Goal: Information Seeking & Learning: Learn about a topic

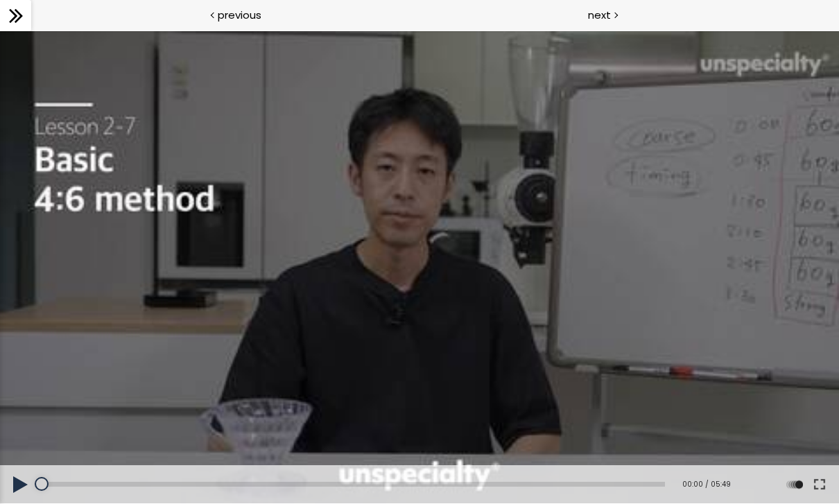
click at [826, 493] on button at bounding box center [819, 484] width 25 height 39
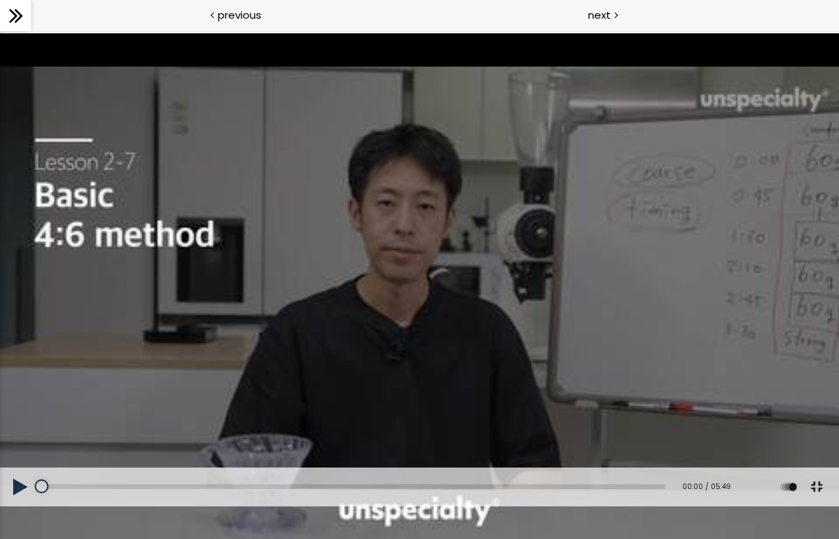
click at [21, 503] on button at bounding box center [21, 486] width 42 height 39
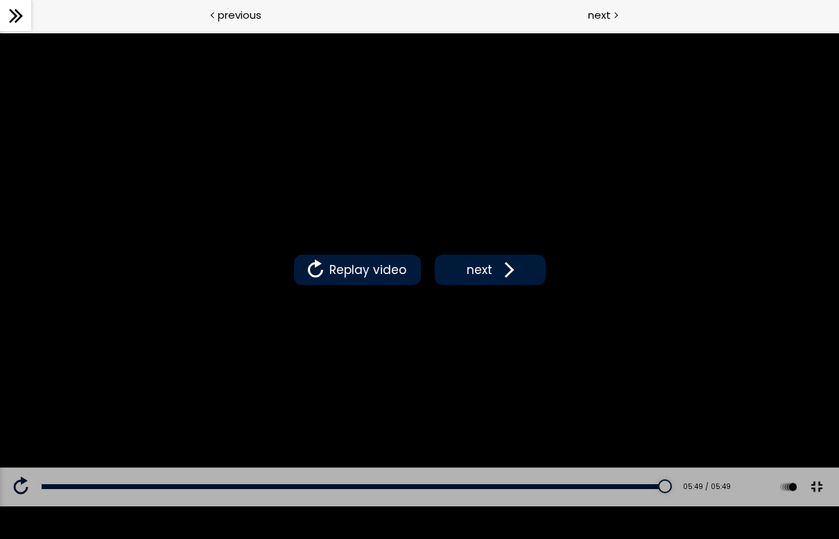
click at [497, 281] on button "next" at bounding box center [490, 269] width 111 height 31
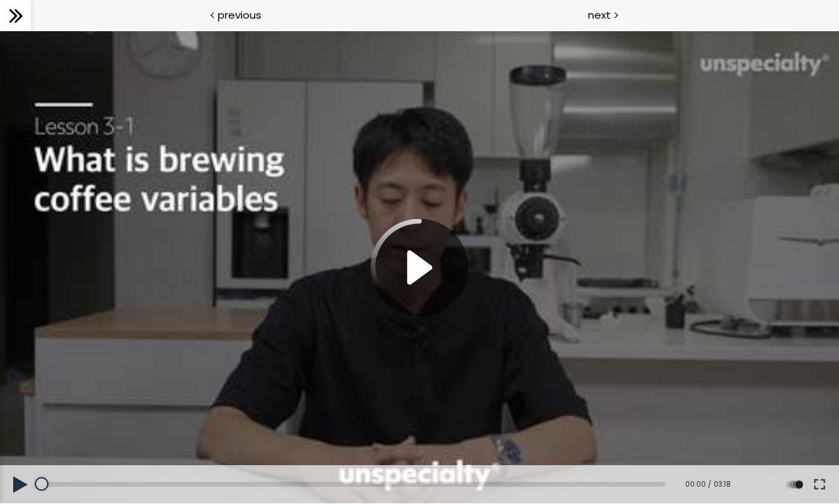
click at [826, 484] on button at bounding box center [819, 484] width 25 height 39
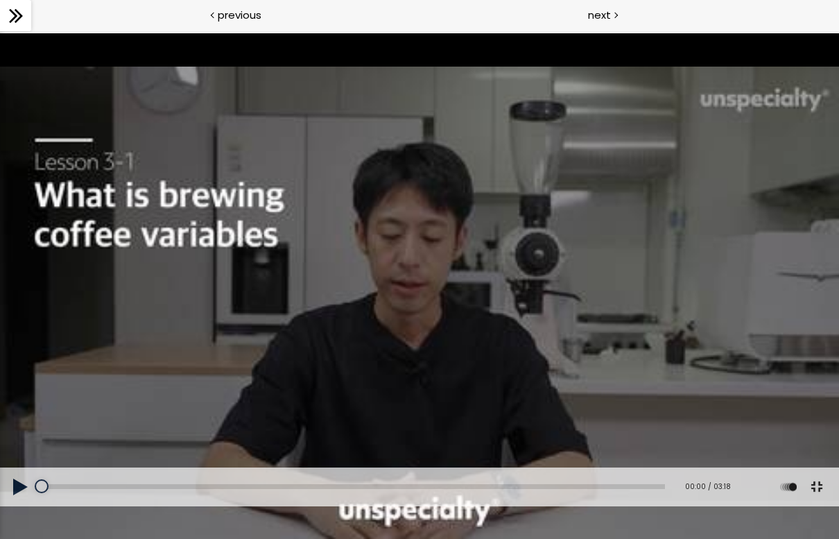
click at [19, 503] on button at bounding box center [21, 486] width 42 height 39
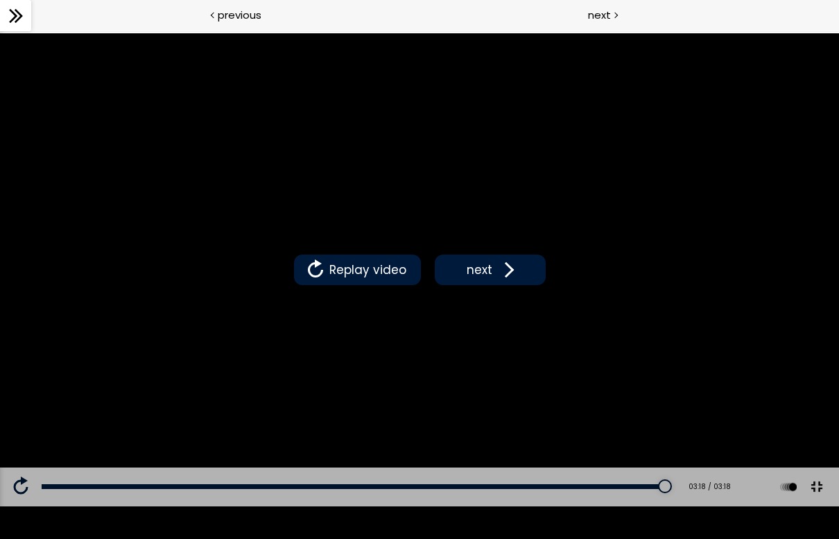
click at [500, 279] on span at bounding box center [506, 269] width 21 height 21
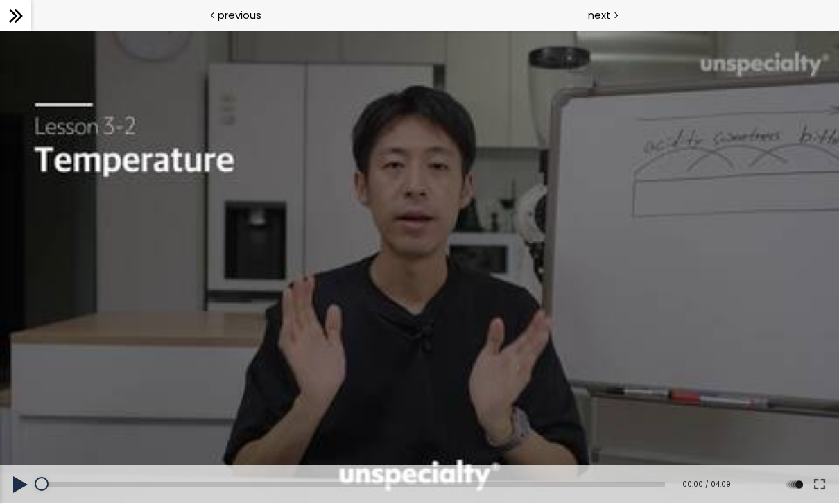
click at [821, 481] on button at bounding box center [819, 484] width 25 height 39
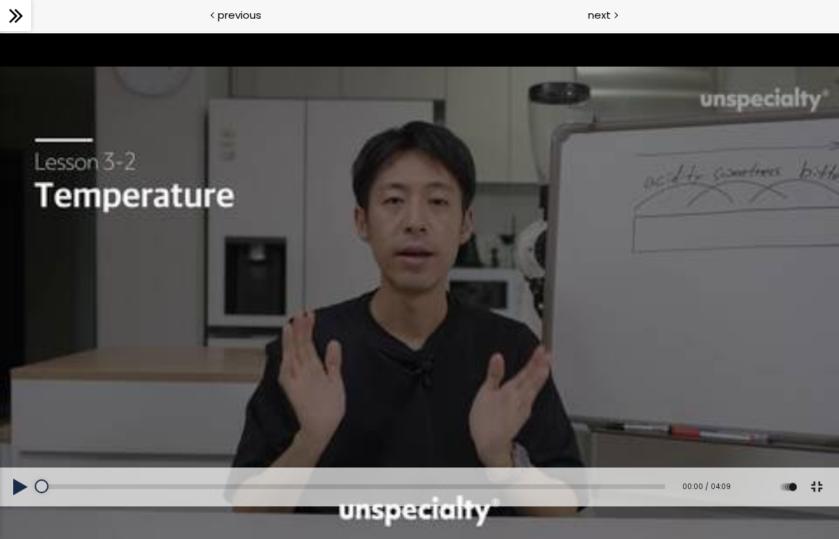
click at [20, 503] on button at bounding box center [21, 486] width 42 height 39
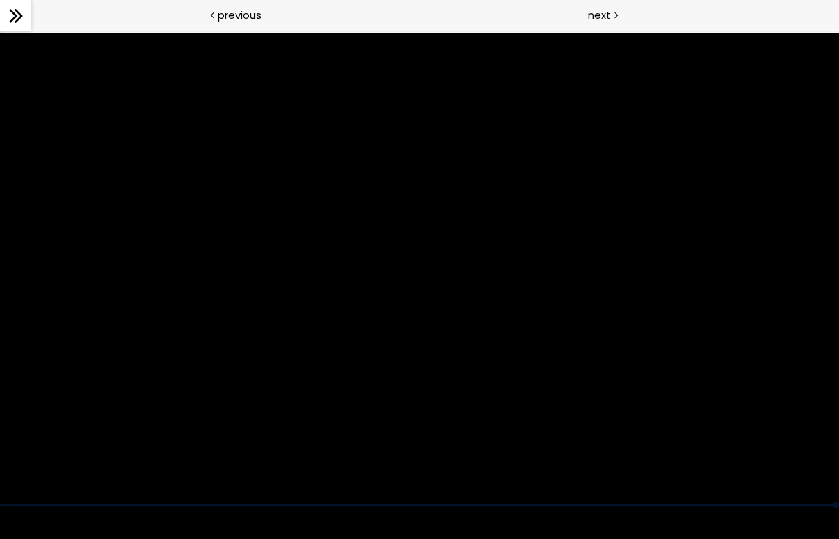
click at [577, 302] on div at bounding box center [419, 269] width 839 height 472
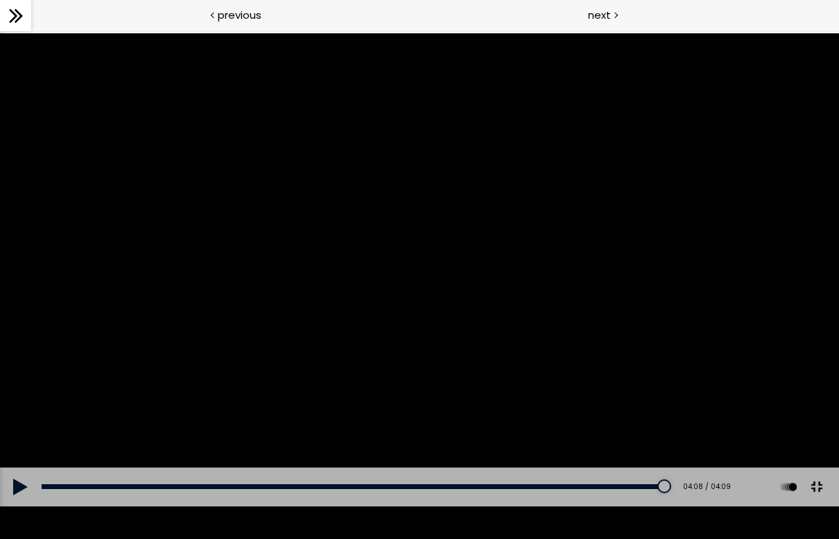
click at [33, 503] on button at bounding box center [21, 486] width 42 height 39
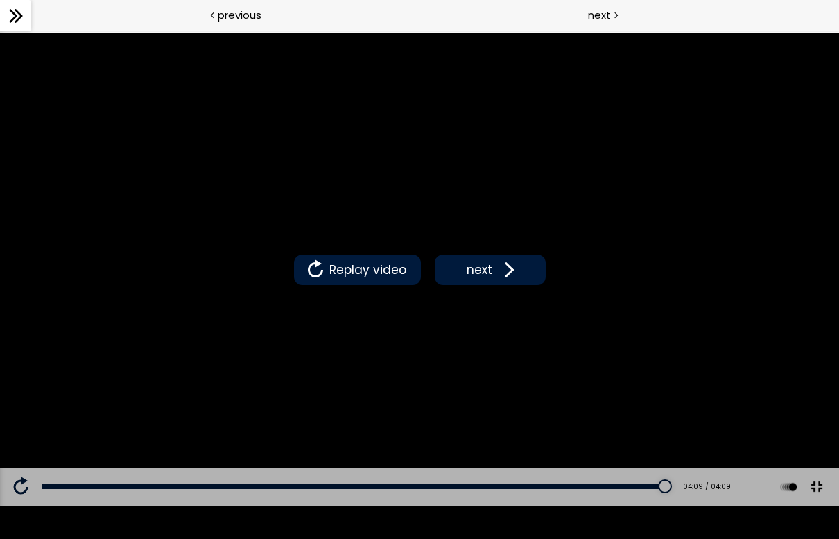
click at [258, 426] on div "Replay video next" at bounding box center [419, 269] width 839 height 472
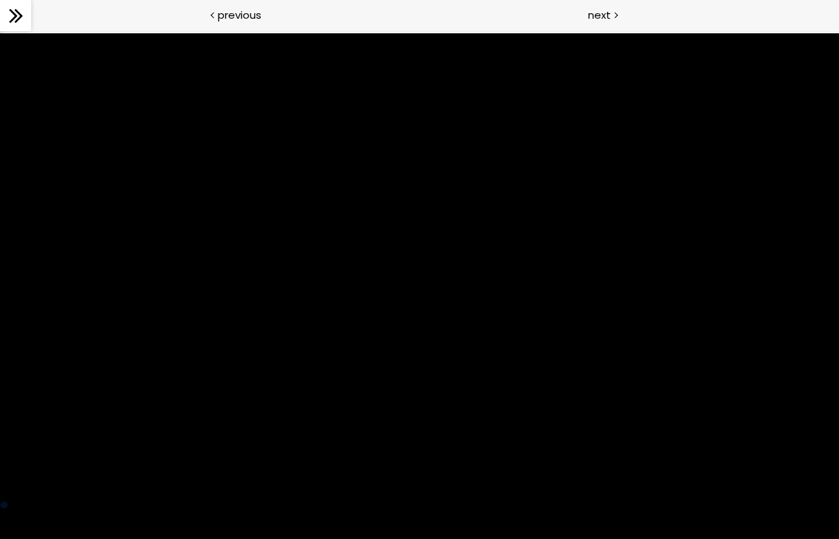
click at [534, 372] on div at bounding box center [419, 269] width 839 height 472
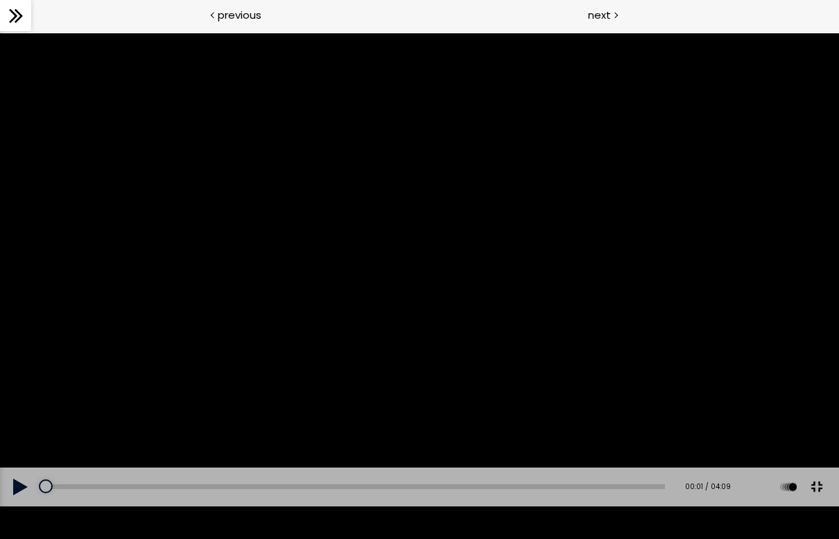
click at [514, 340] on div at bounding box center [419, 269] width 839 height 472
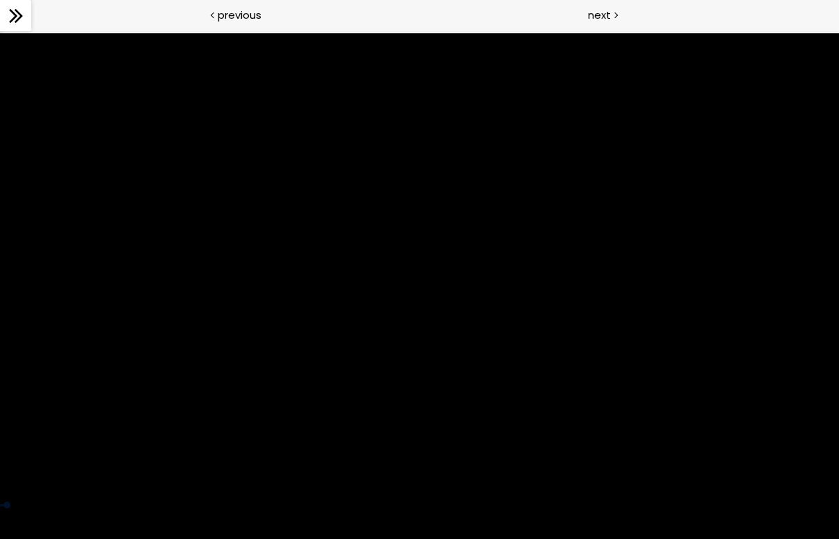
click at [378, 420] on div at bounding box center [419, 269] width 839 height 472
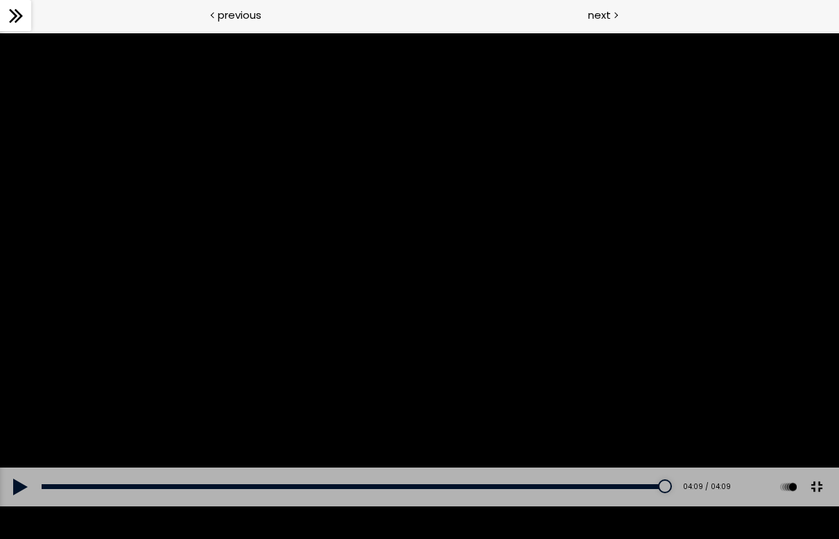
click at [572, 338] on div at bounding box center [419, 269] width 839 height 472
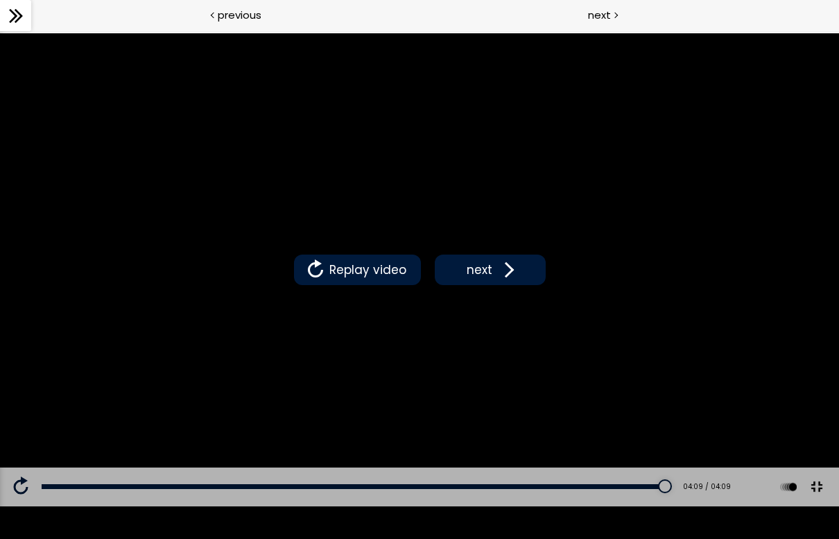
click at [508, 270] on span at bounding box center [506, 269] width 21 height 21
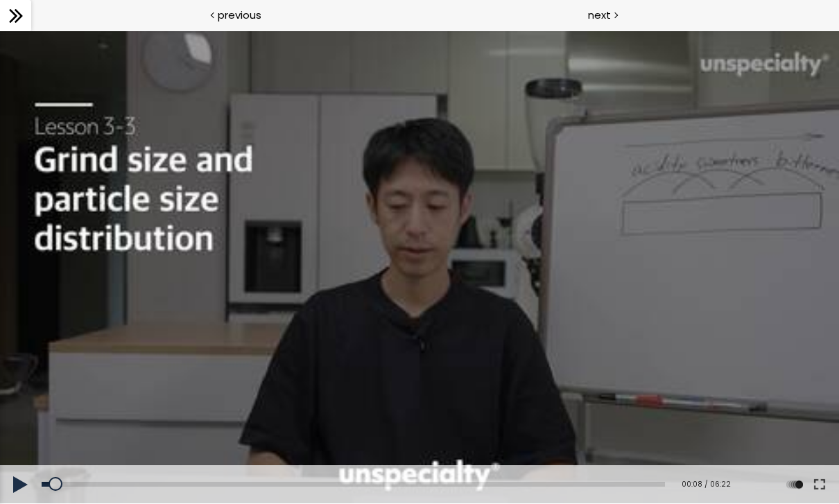
click at [821, 484] on button at bounding box center [819, 484] width 25 height 39
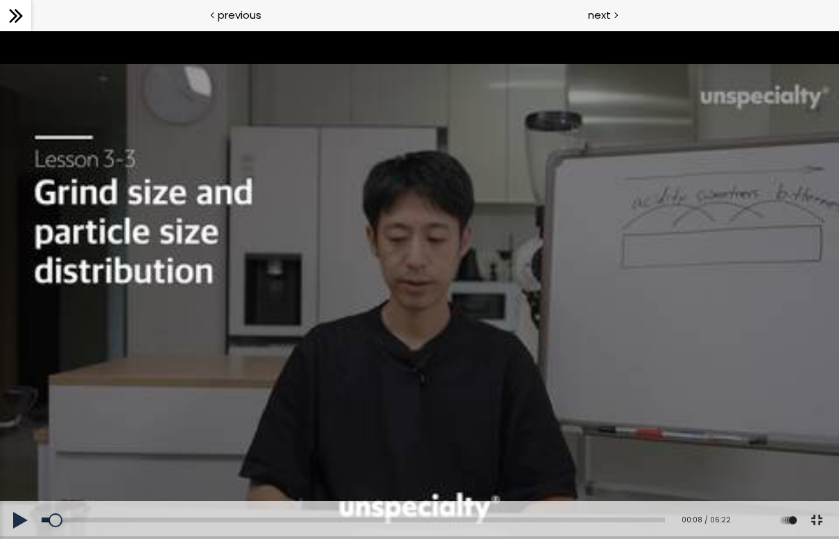
click at [7, 503] on button at bounding box center [21, 519] width 42 height 39
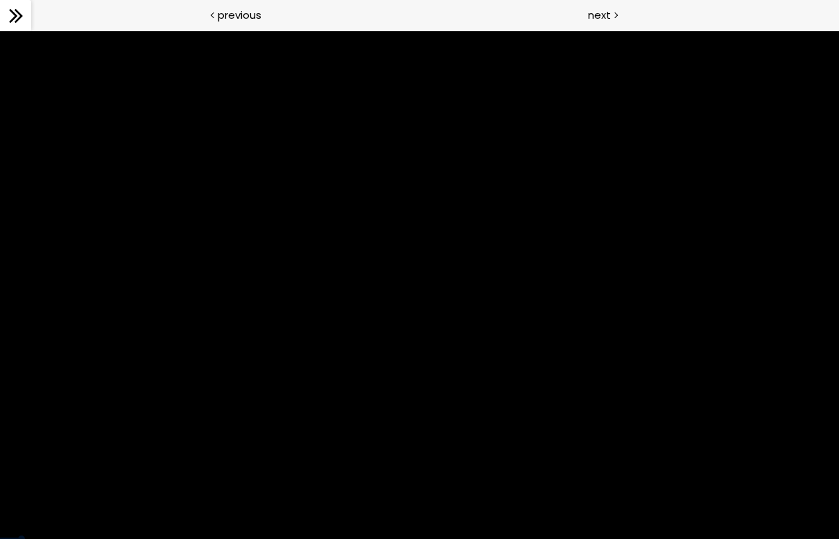
click at [105, 355] on div at bounding box center [419, 285] width 839 height 508
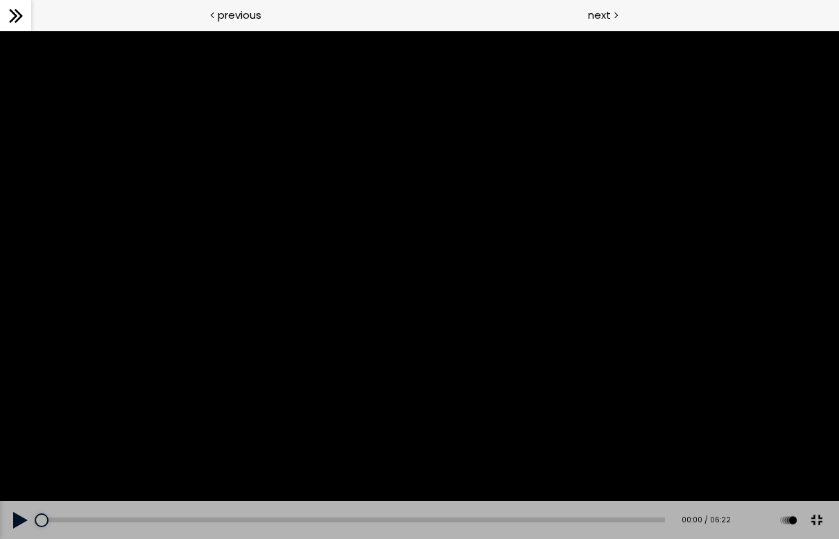
click at [10, 503] on button at bounding box center [21, 519] width 42 height 39
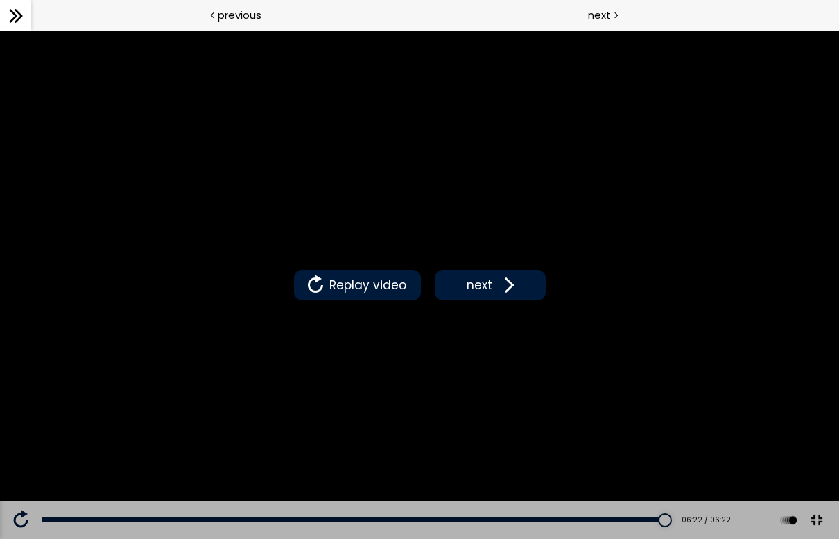
click at [508, 300] on button "next" at bounding box center [490, 285] width 111 height 31
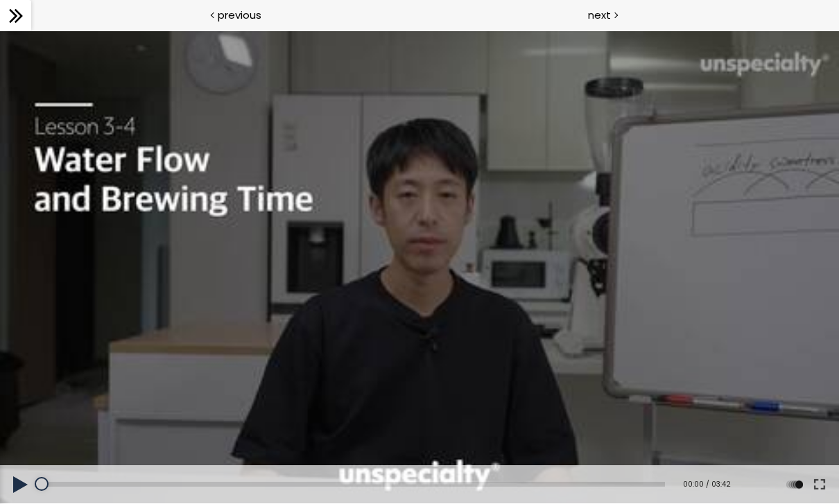
click at [826, 491] on button at bounding box center [819, 484] width 25 height 39
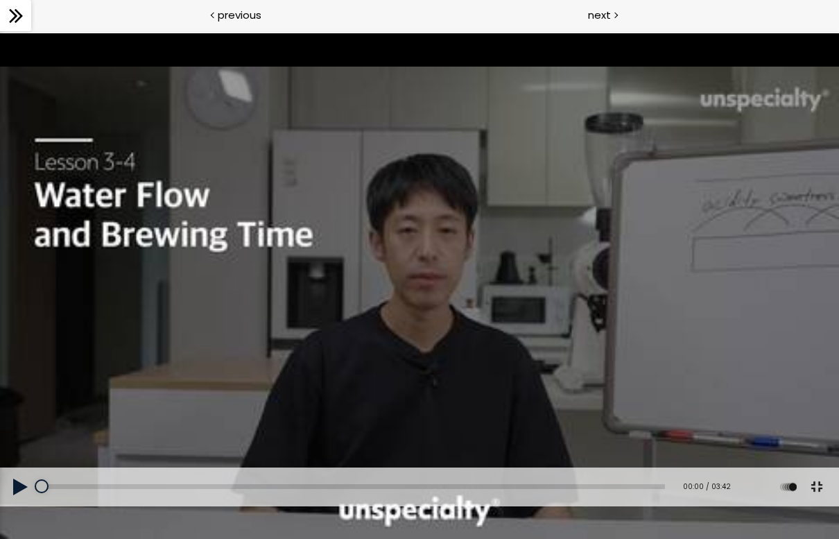
click at [21, 503] on button at bounding box center [21, 486] width 42 height 39
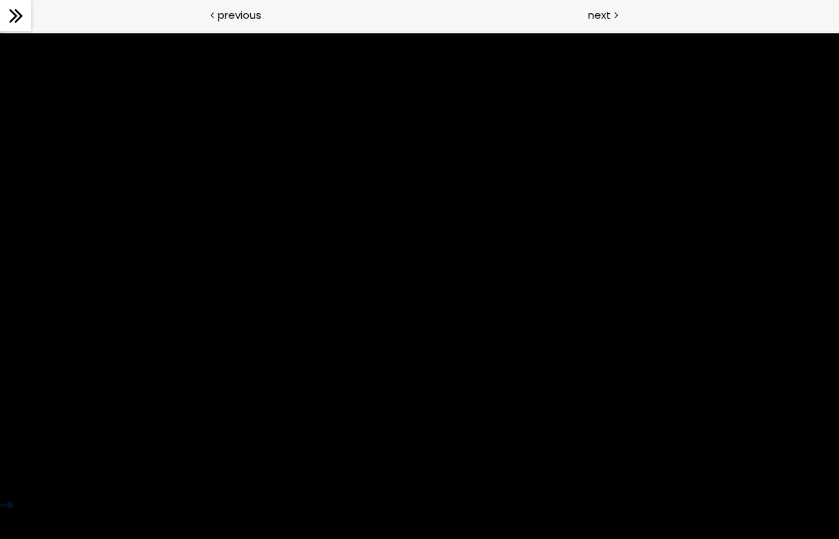
click at [413, 393] on div at bounding box center [419, 269] width 839 height 472
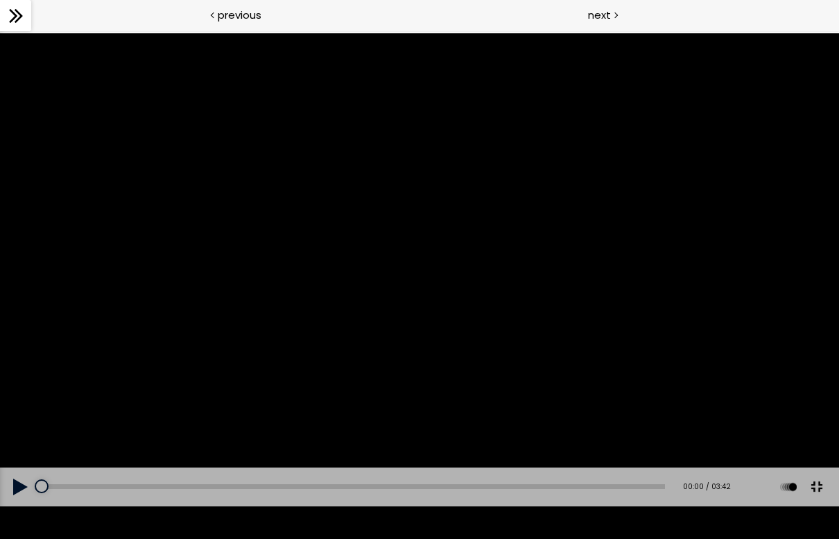
click at [21, 503] on button at bounding box center [21, 486] width 42 height 39
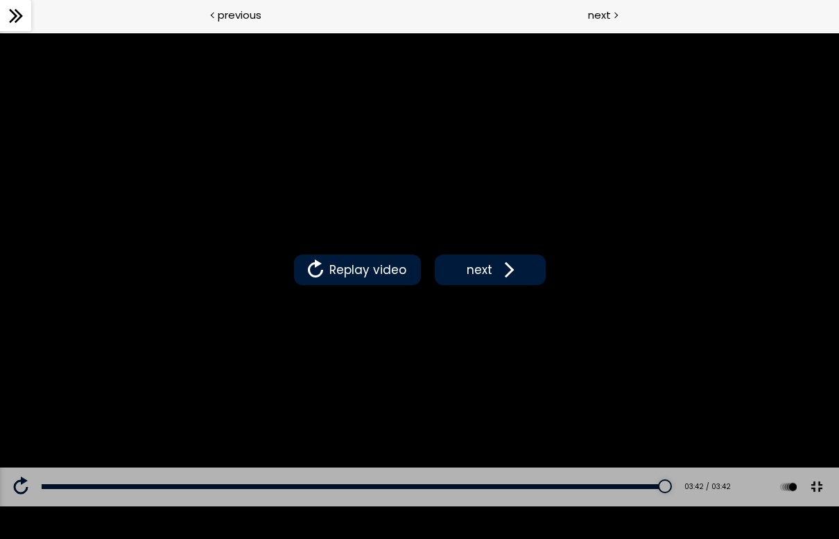
click at [497, 271] on span at bounding box center [506, 269] width 21 height 21
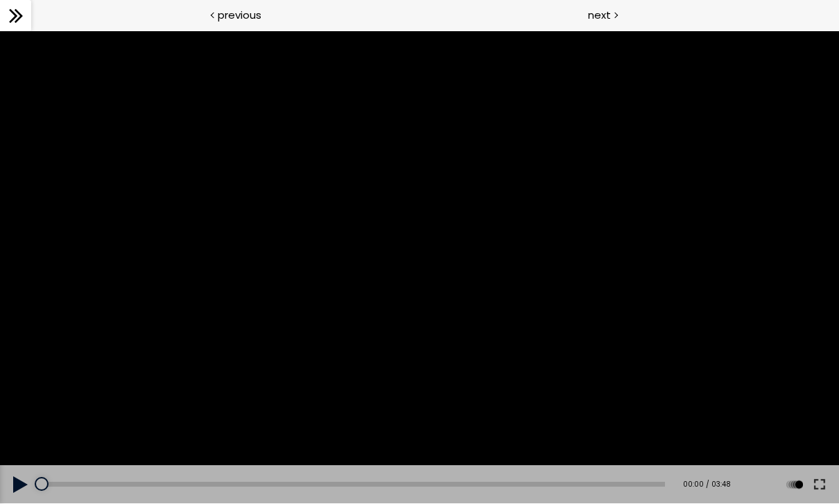
click at [761, 308] on div at bounding box center [419, 267] width 839 height 472
click at [830, 494] on button at bounding box center [819, 484] width 25 height 39
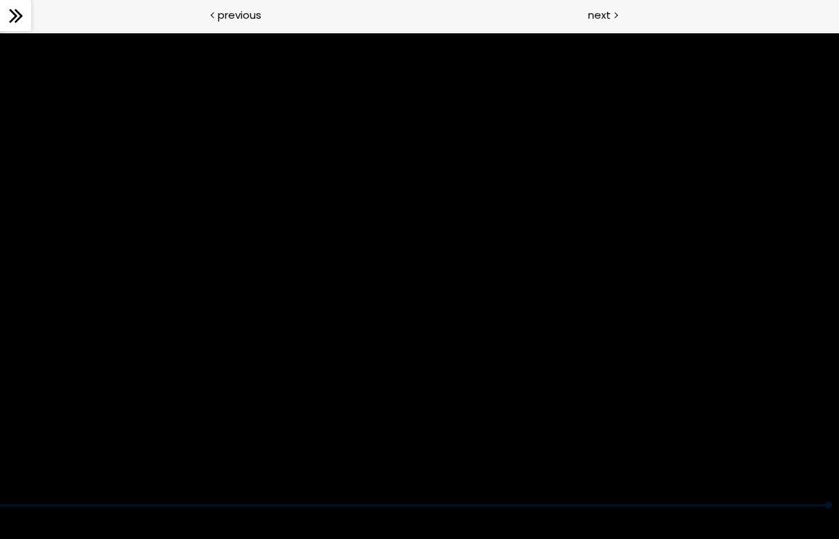
click at [619, 210] on div at bounding box center [419, 269] width 839 height 472
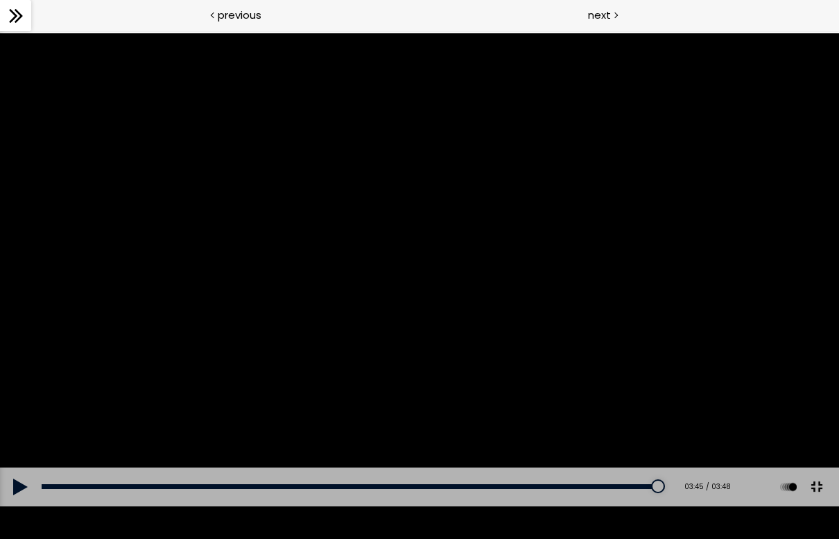
click at [629, 313] on div at bounding box center [419, 269] width 839 height 472
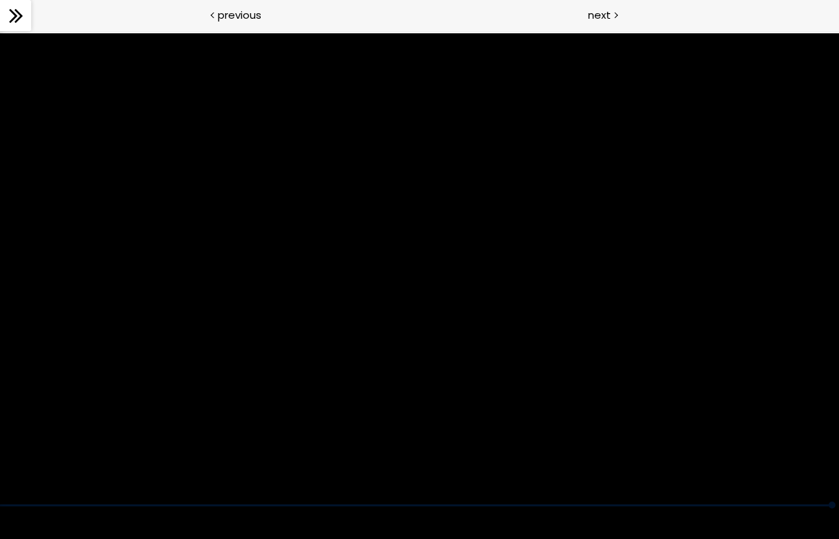
click at [423, 272] on div at bounding box center [419, 269] width 839 height 472
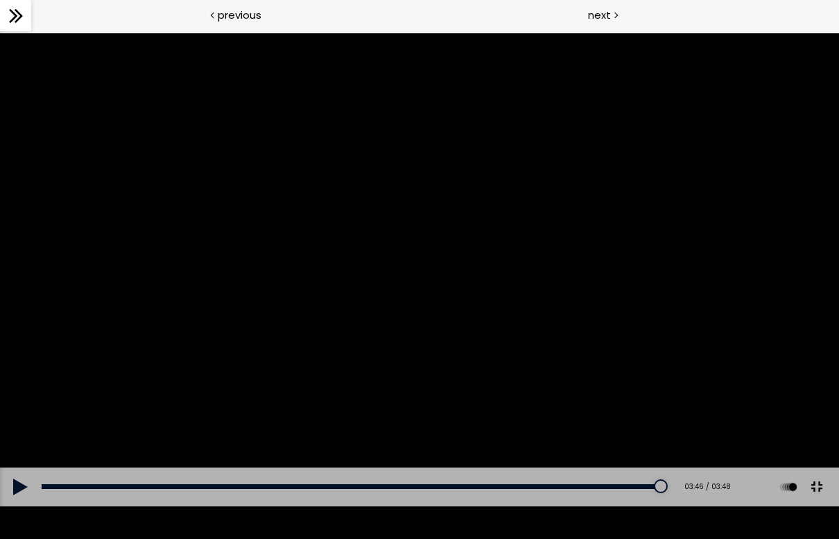
click at [17, 503] on button at bounding box center [21, 486] width 42 height 39
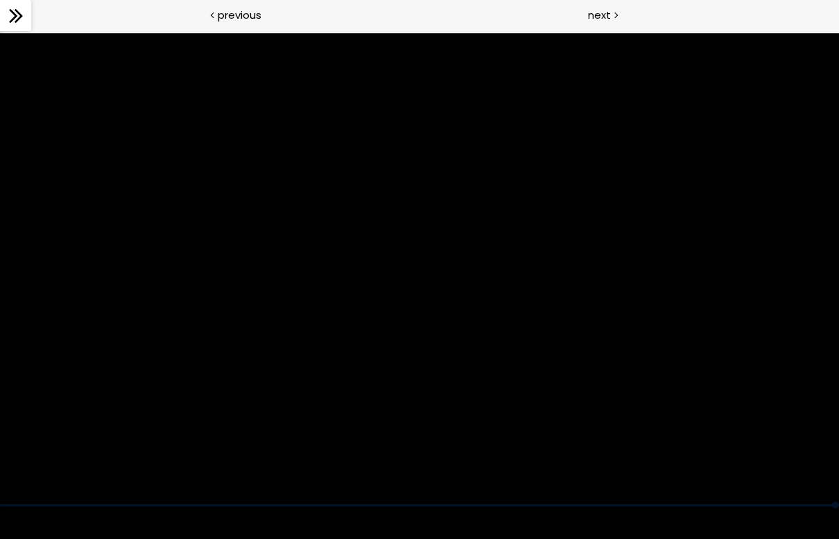
click at [559, 375] on div at bounding box center [419, 269] width 839 height 472
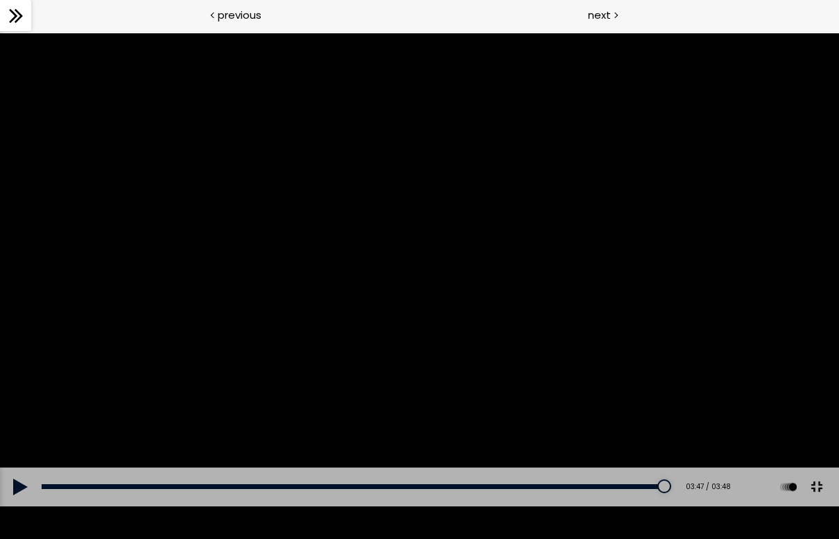
click at [8, 503] on button at bounding box center [21, 486] width 42 height 39
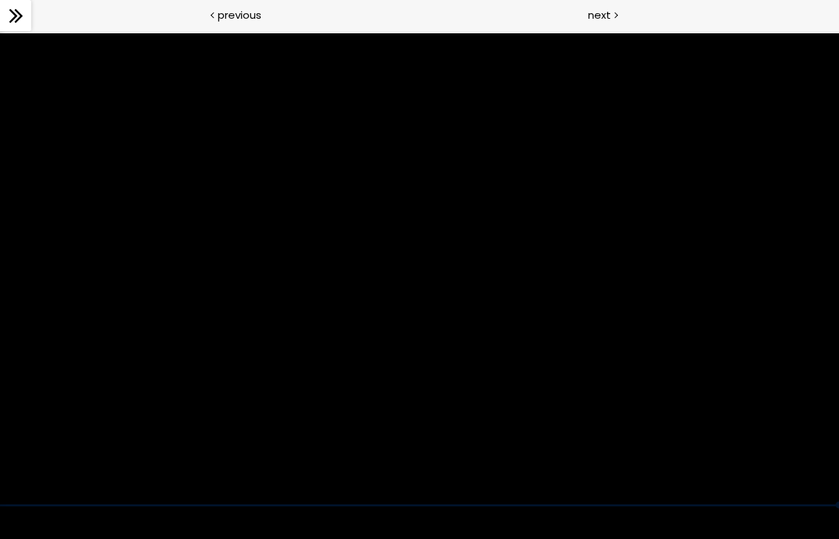
click at [0, 0] on button at bounding box center [0, 0] width 0 height 0
click at [467, 375] on div at bounding box center [419, 269] width 839 height 472
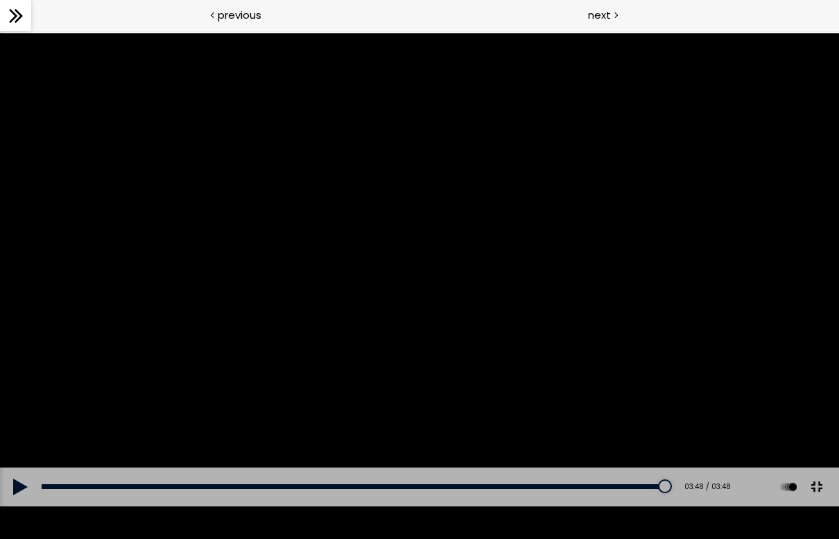
click at [8, 503] on button at bounding box center [21, 486] width 42 height 39
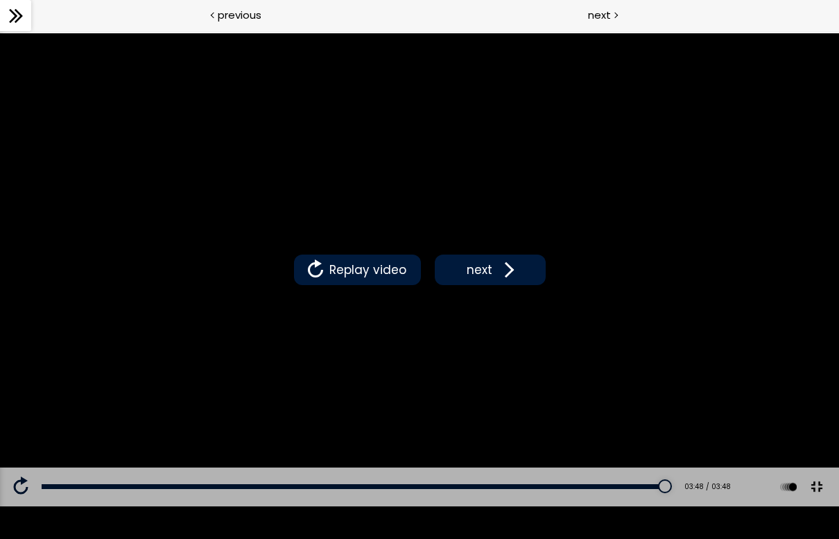
click at [504, 274] on span at bounding box center [506, 269] width 21 height 21
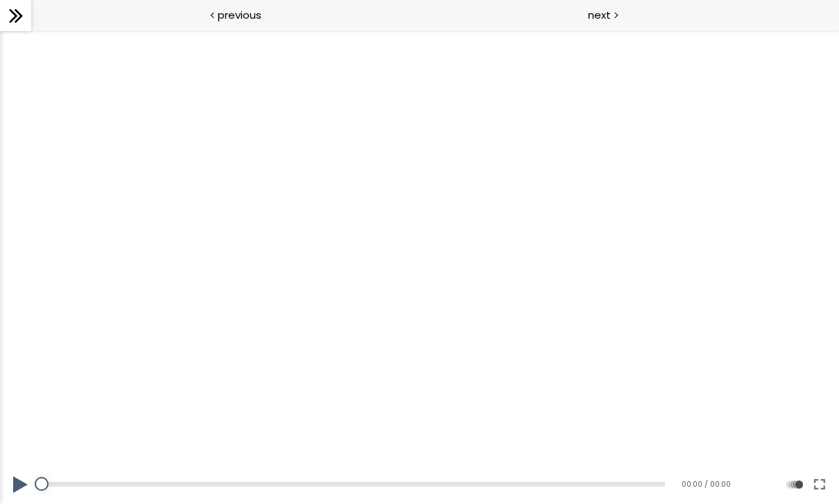
click at [830, 482] on button at bounding box center [819, 484] width 25 height 39
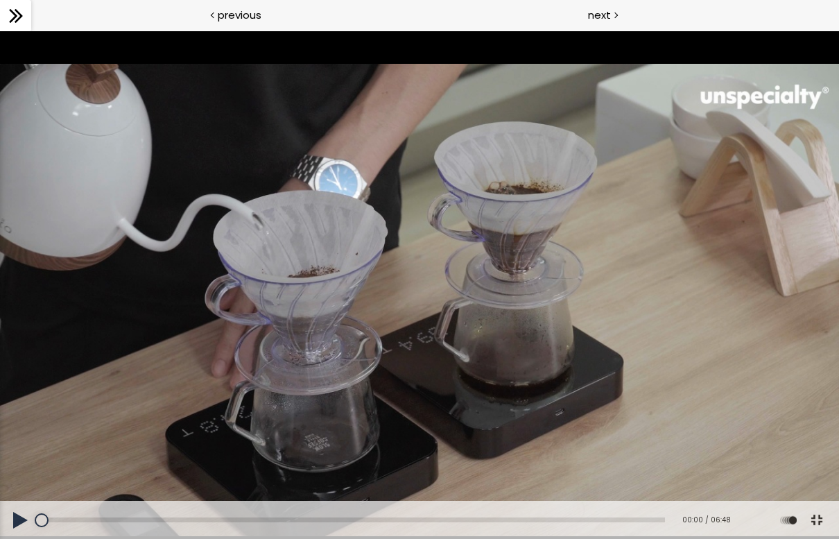
click at [22, 503] on div at bounding box center [419, 285] width 839 height 508
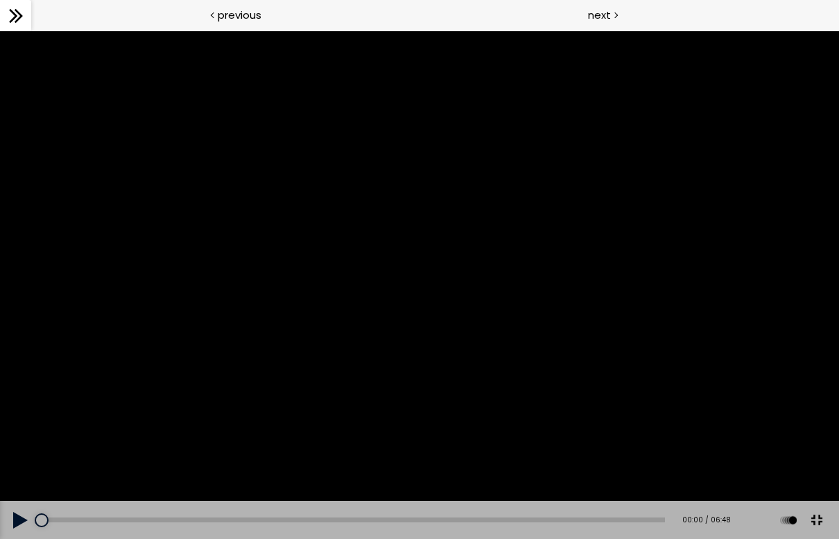
click at [31, 503] on button at bounding box center [21, 519] width 42 height 39
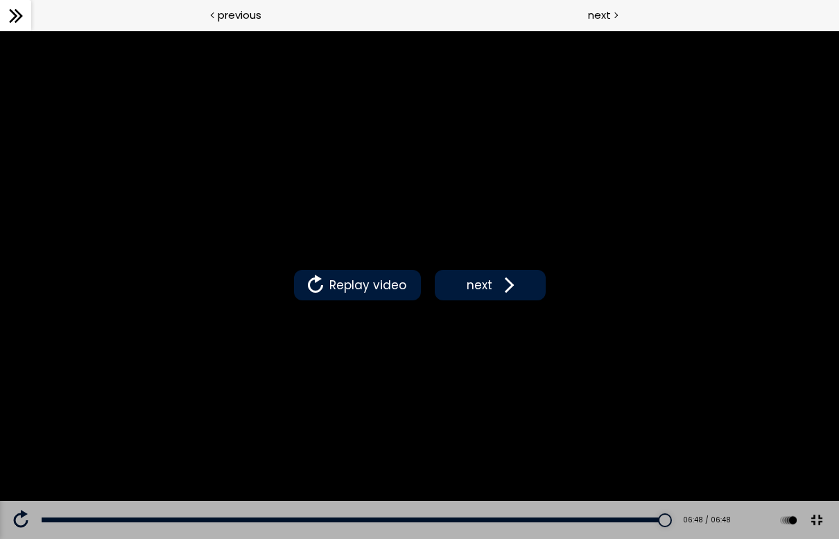
click at [494, 294] on span "next" at bounding box center [479, 285] width 33 height 18
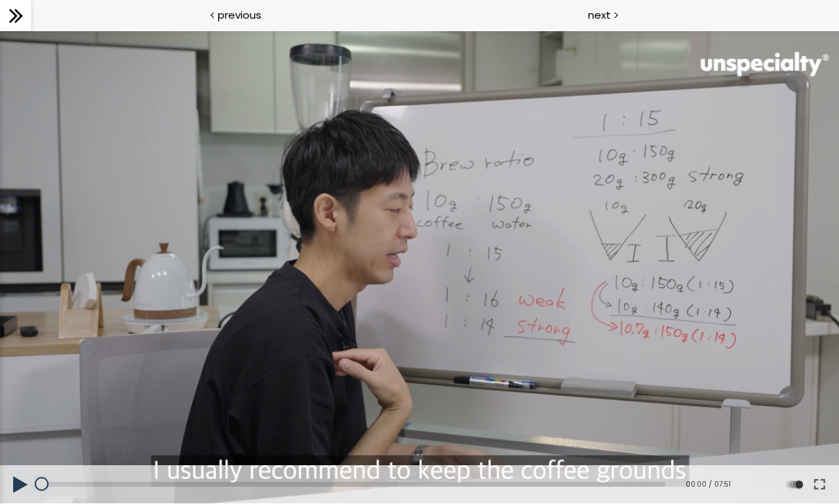
click at [818, 483] on button at bounding box center [819, 484] width 25 height 39
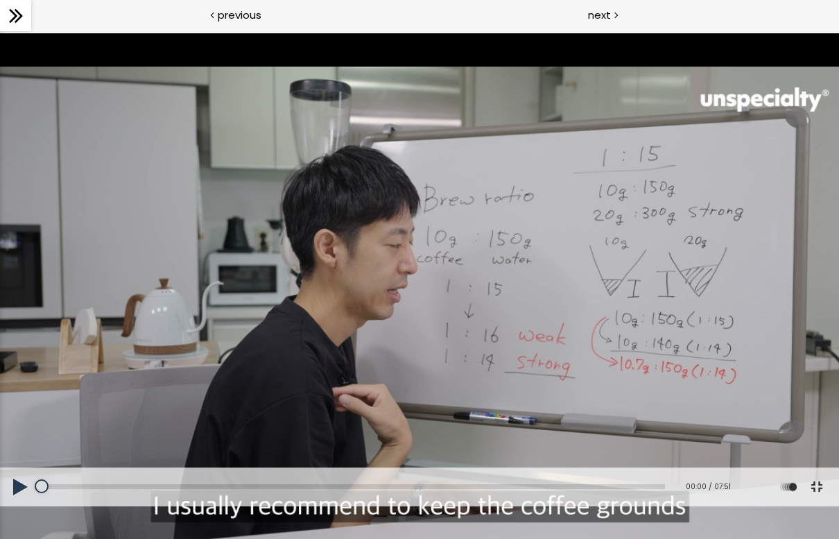
click at [29, 503] on button at bounding box center [21, 486] width 42 height 39
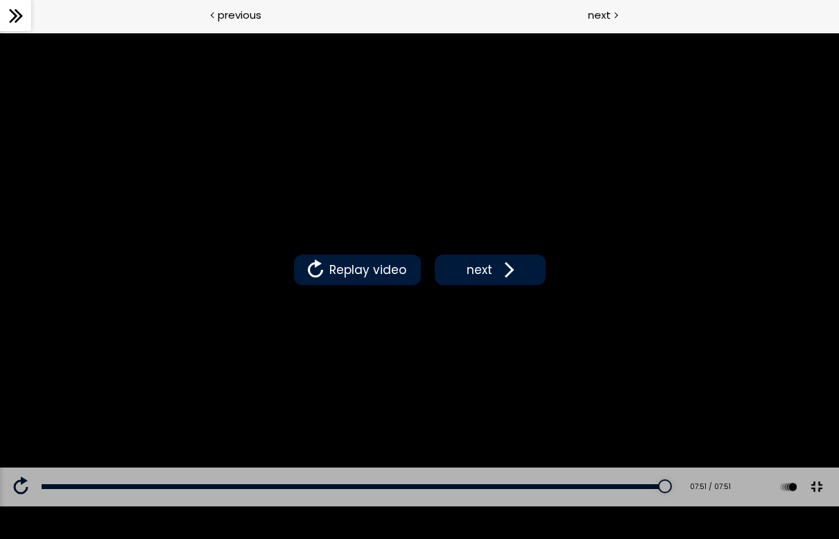
click at [742, 33] on div "Replay video next" at bounding box center [419, 269] width 839 height 472
